Goal: Register for event/course

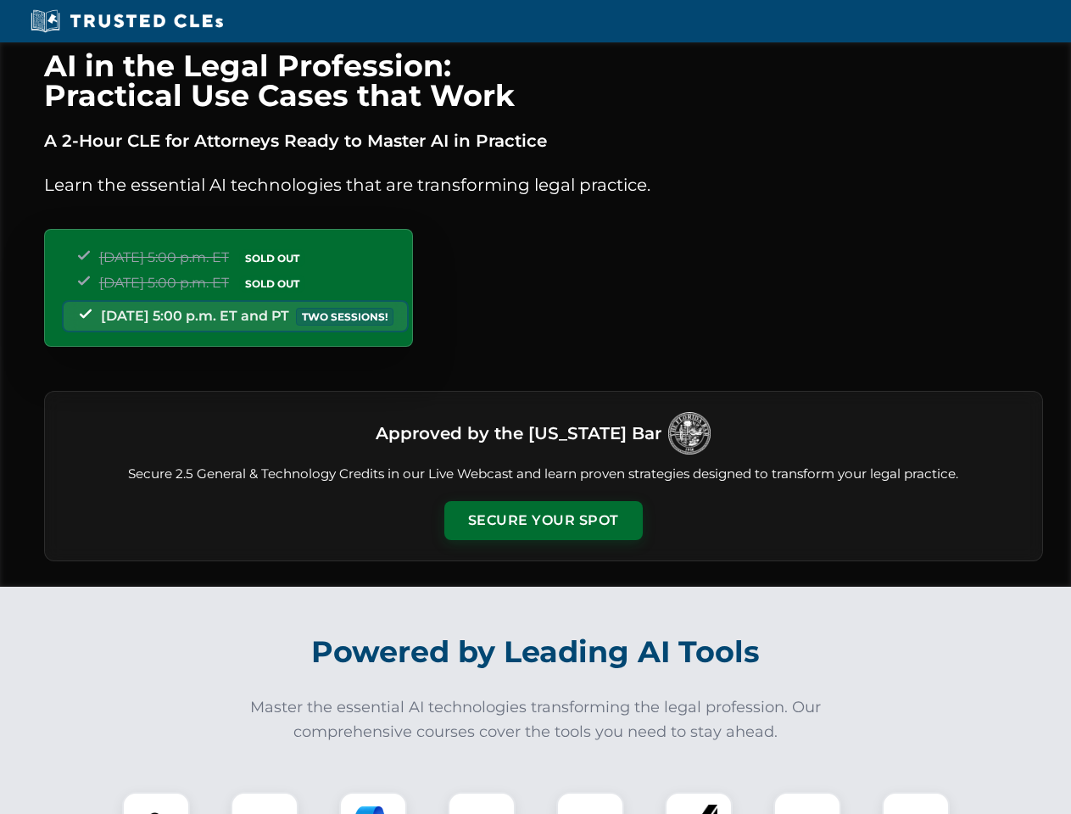
click at [543, 520] on button "Secure Your Spot" at bounding box center [543, 520] width 198 height 39
click at [156, 803] on img at bounding box center [155, 825] width 49 height 49
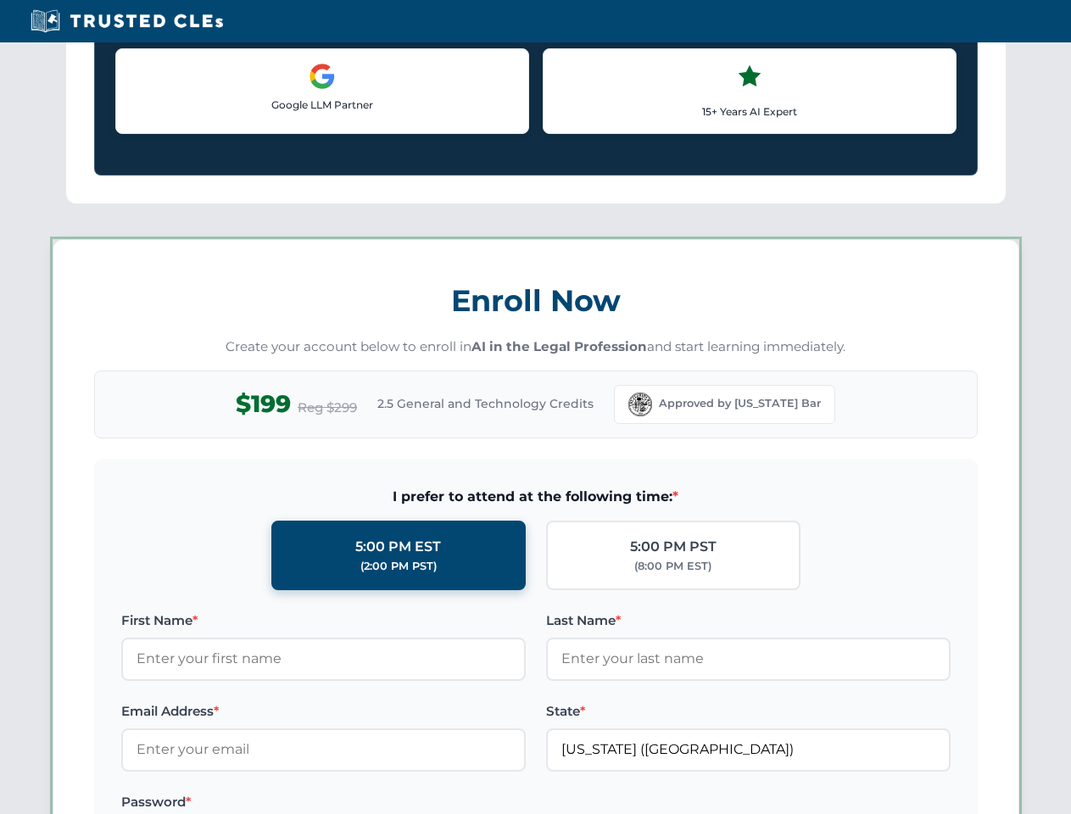
click at [373, 803] on label "Password *" at bounding box center [323, 802] width 404 height 20
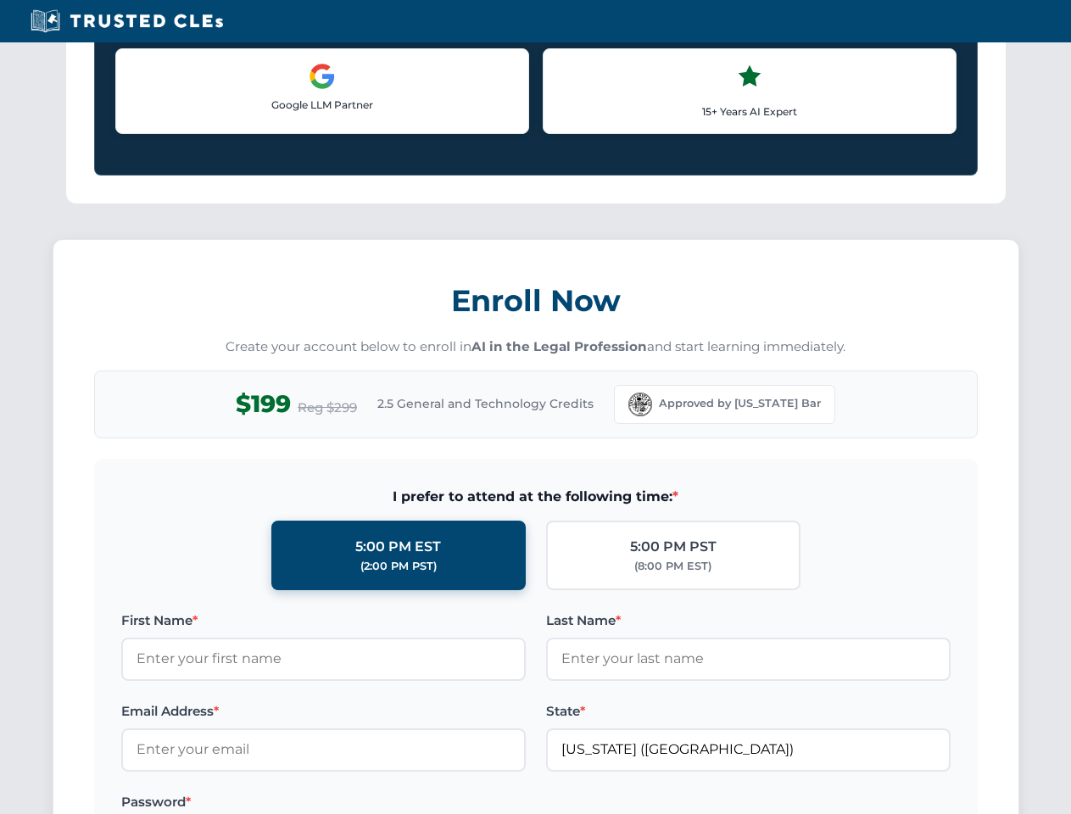
scroll to position [1664, 0]
